Goal: Information Seeking & Learning: Learn about a topic

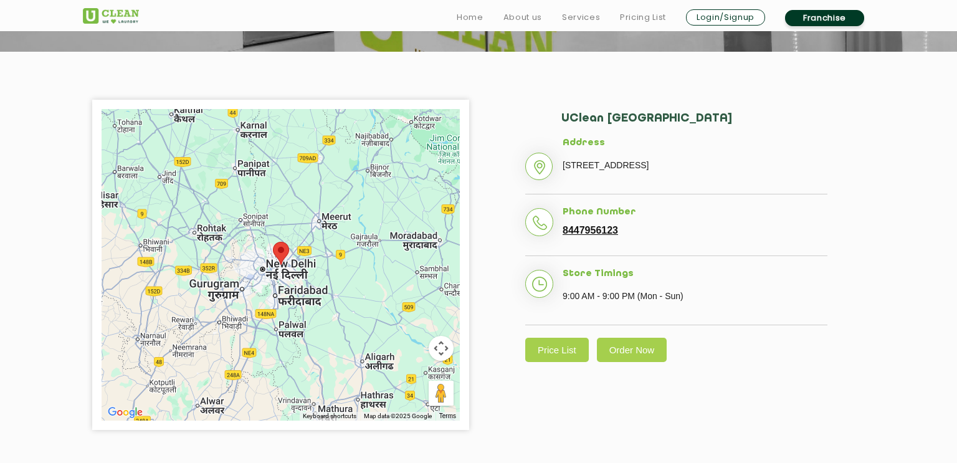
scroll to position [239, 0]
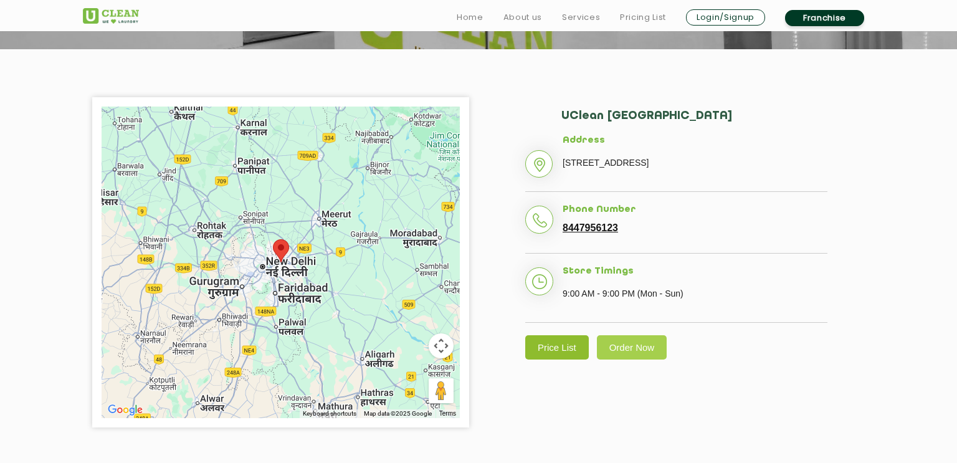
click at [545, 359] on link "Price List" at bounding box center [557, 347] width 64 height 24
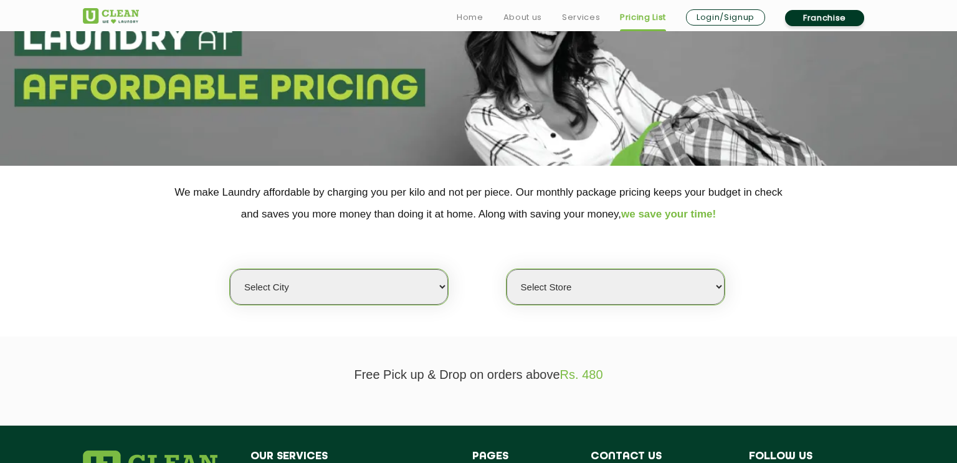
scroll to position [127, 0]
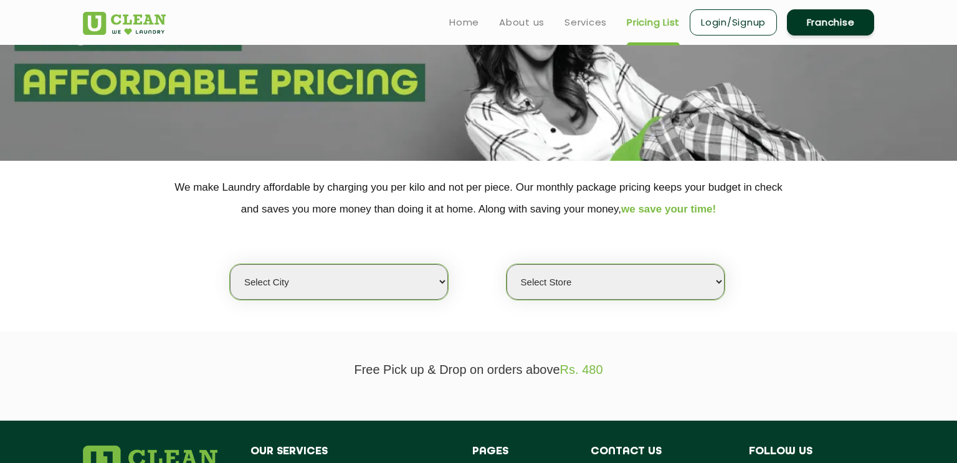
click at [441, 282] on select "Select city [GEOGRAPHIC_DATA] [GEOGRAPHIC_DATA] [GEOGRAPHIC_DATA] [GEOGRAPHIC_D…" at bounding box center [339, 282] width 218 height 36
select select "147"
click at [230, 264] on select "Select city [GEOGRAPHIC_DATA] [GEOGRAPHIC_DATA] [GEOGRAPHIC_DATA] [GEOGRAPHIC_D…" at bounding box center [339, 282] width 218 height 36
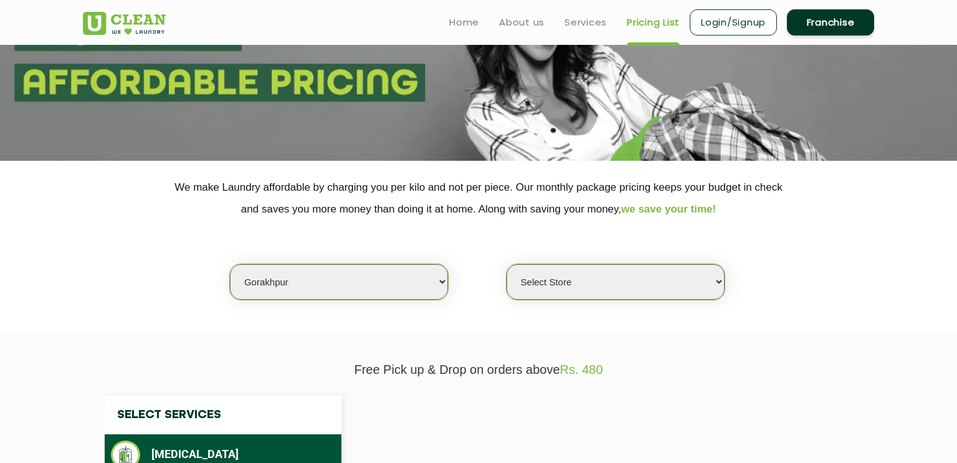
select select "0"
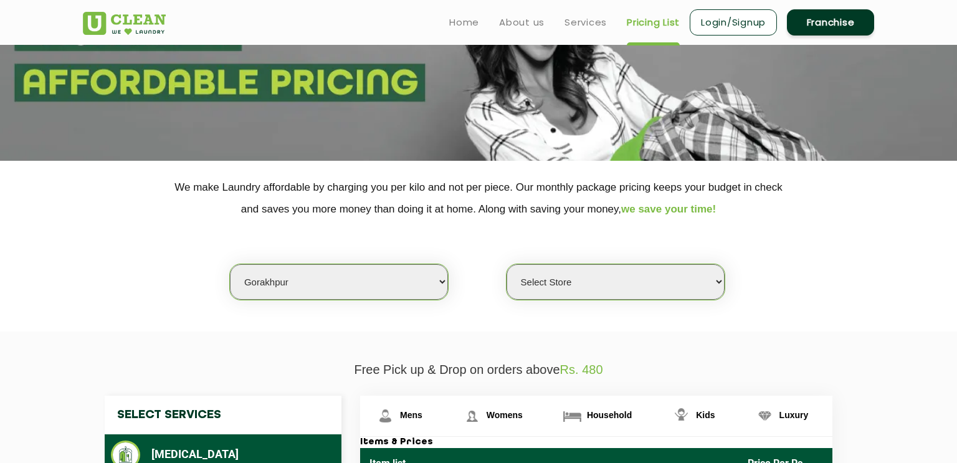
click at [445, 281] on select "Select city [GEOGRAPHIC_DATA] [GEOGRAPHIC_DATA] [GEOGRAPHIC_DATA] [GEOGRAPHIC_D…" at bounding box center [339, 282] width 218 height 36
select select "18"
click at [230, 264] on select "Select city [GEOGRAPHIC_DATA] [GEOGRAPHIC_DATA] [GEOGRAPHIC_DATA] [GEOGRAPHIC_D…" at bounding box center [339, 282] width 218 height 36
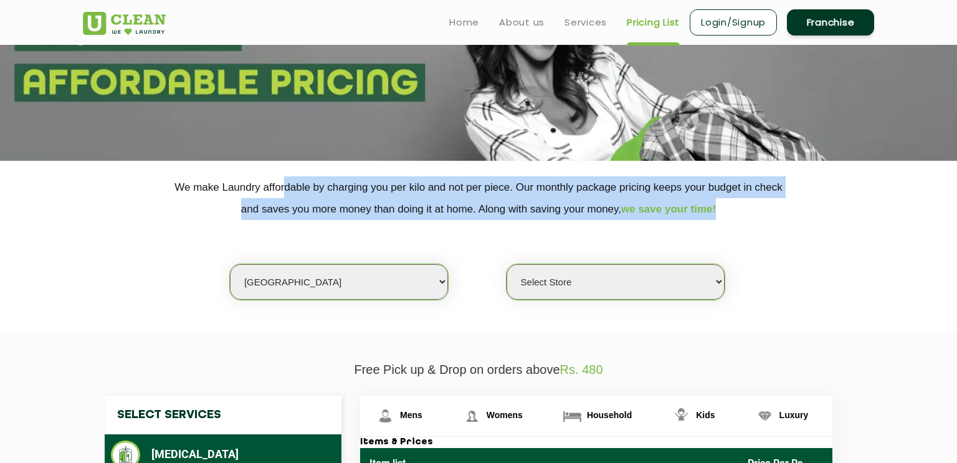
drag, startPoint x: 284, startPoint y: 175, endPoint x: 487, endPoint y: 225, distance: 208.5
click at [487, 225] on div "We make Laundry affordable by charging you per kilo and not per piece. Our mont…" at bounding box center [479, 238] width 810 height 124
click at [719, 280] on select "Select Store [GEOGRAPHIC_DATA] [GEOGRAPHIC_DATA] [PERSON_NAME][GEOGRAPHIC_DATA]…" at bounding box center [615, 282] width 218 height 36
select select "48"
click at [506, 264] on select "Select Store [GEOGRAPHIC_DATA] [GEOGRAPHIC_DATA] [PERSON_NAME][GEOGRAPHIC_DATA]…" at bounding box center [615, 282] width 218 height 36
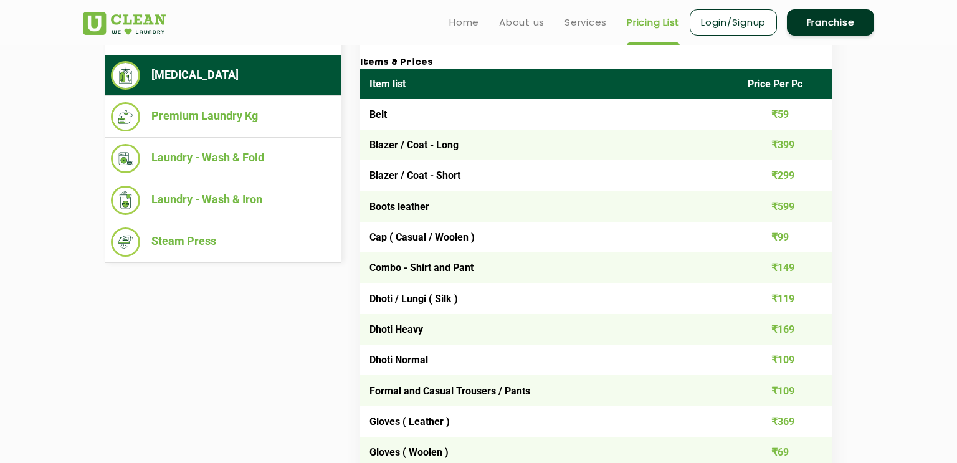
scroll to position [506, 0]
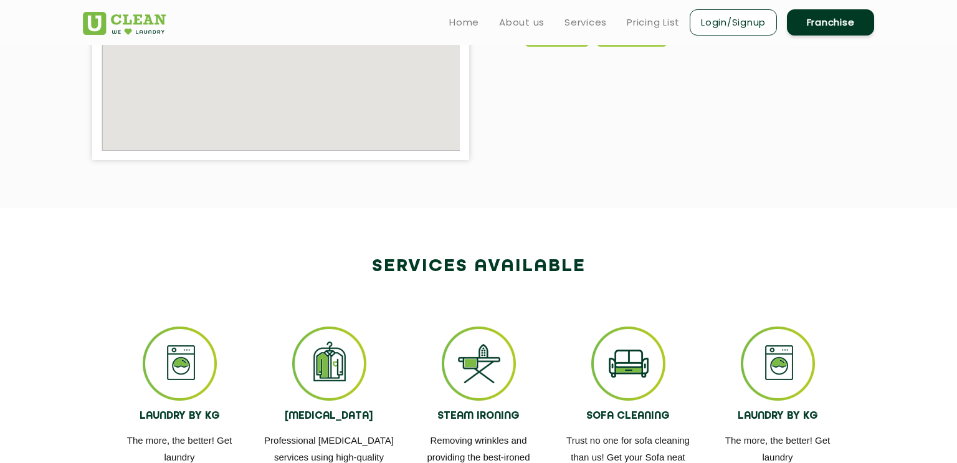
scroll to position [239, 0]
